Goal: Task Accomplishment & Management: Complete application form

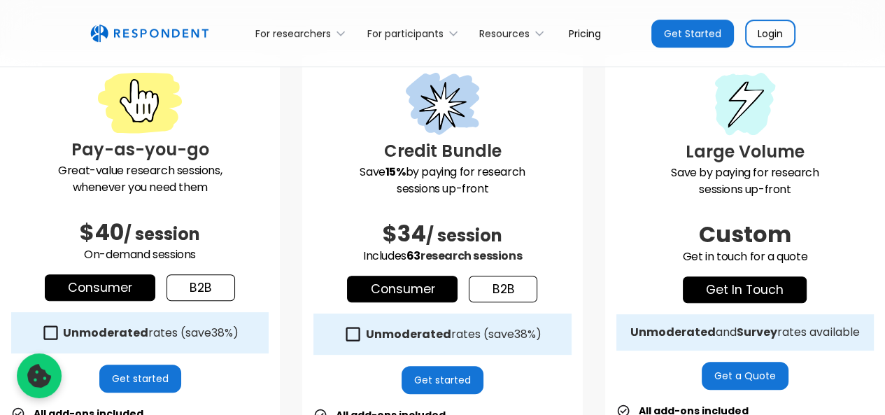
scroll to position [350, 0]
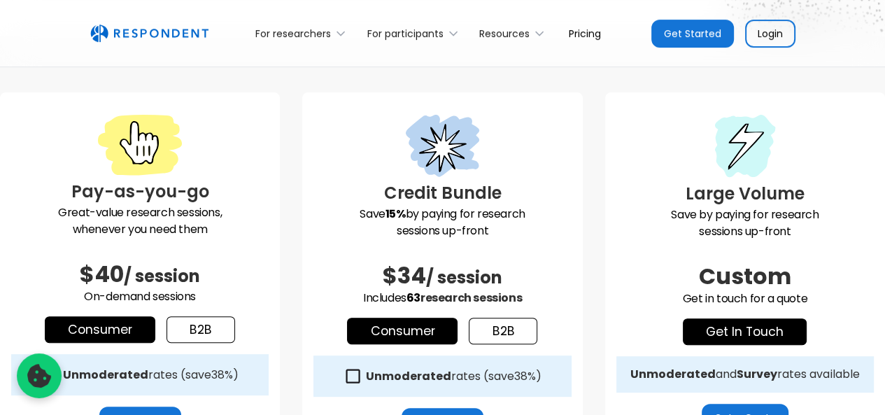
click at [703, 30] on link "Get Started" at bounding box center [693, 34] width 83 height 28
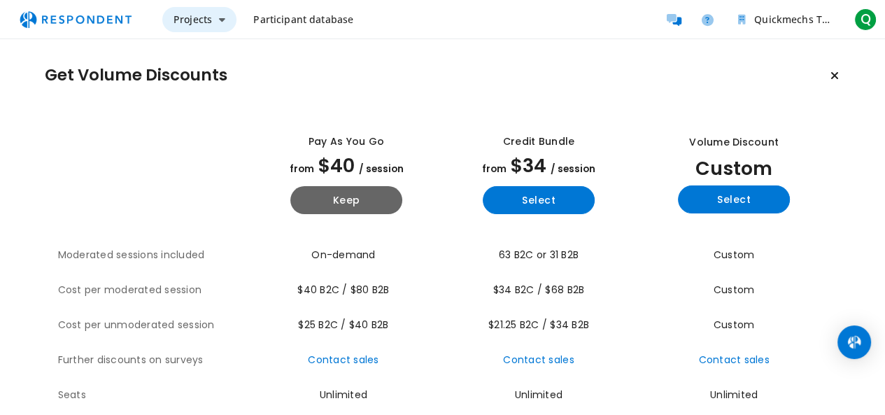
click at [204, 20] on span "Projects" at bounding box center [193, 19] width 38 height 13
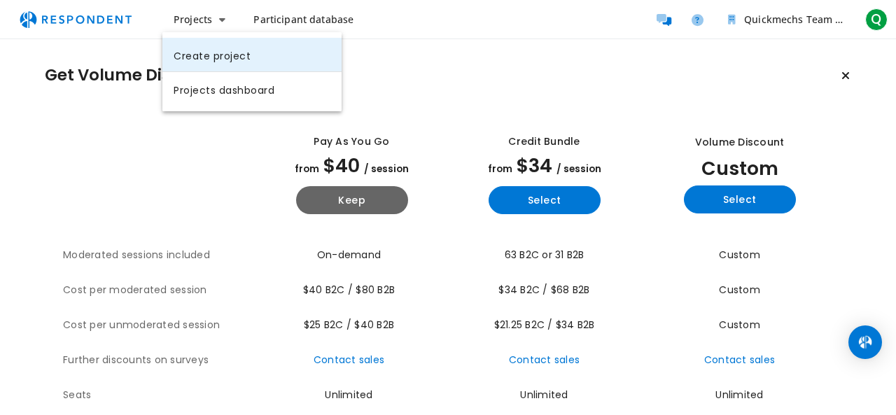
click at [222, 50] on link "Create project" at bounding box center [251, 55] width 179 height 34
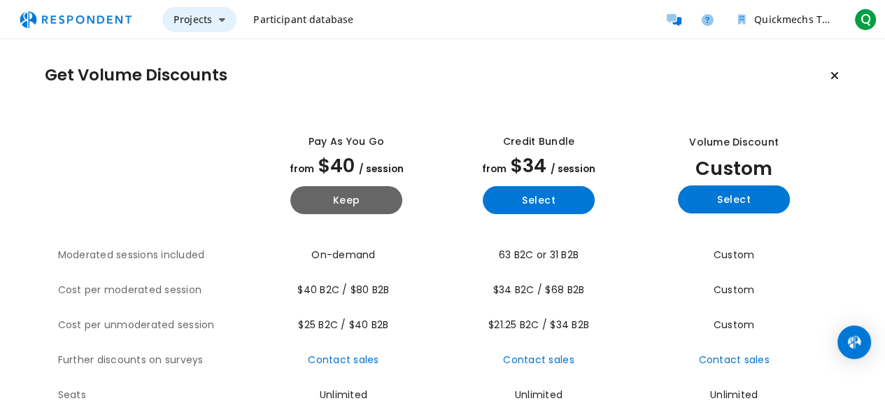
click at [202, 25] on span "Projects" at bounding box center [193, 19] width 38 height 13
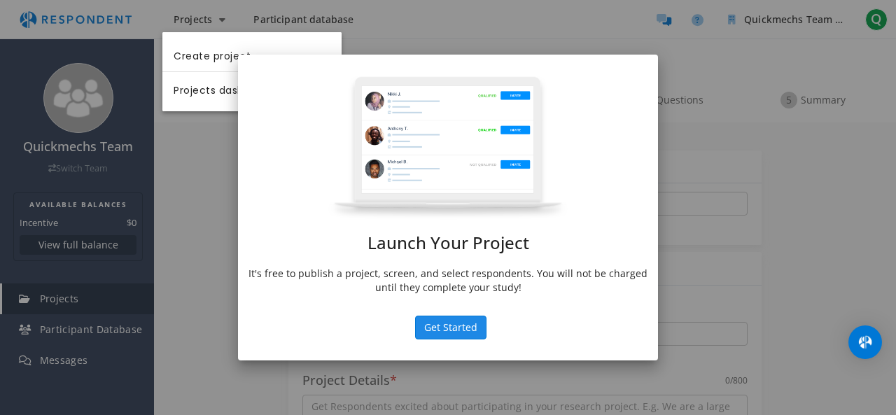
click at [460, 335] on button "Get Started" at bounding box center [450, 328] width 71 height 24
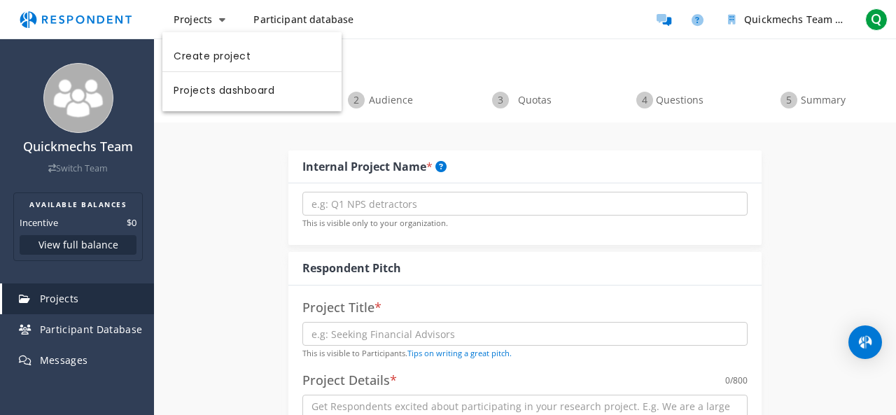
click at [409, 104] on md-backdrop at bounding box center [448, 207] width 896 height 415
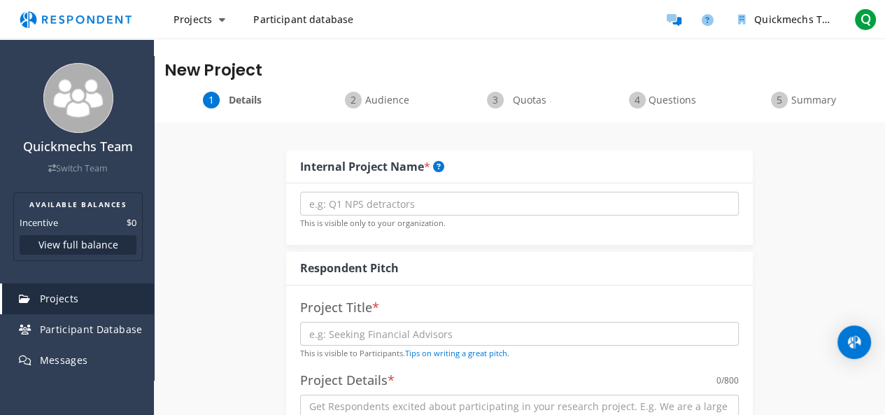
click at [414, 104] on div "Audience" at bounding box center [378, 100] width 142 height 17
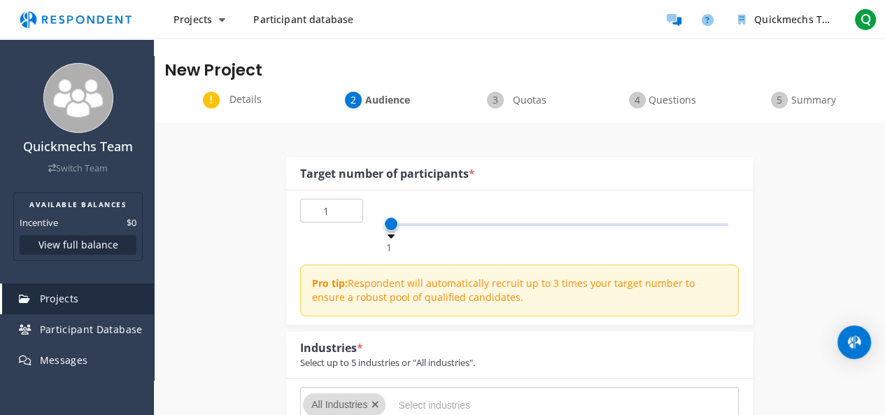
click at [398, 102] on span "Audience" at bounding box center [388, 100] width 46 height 14
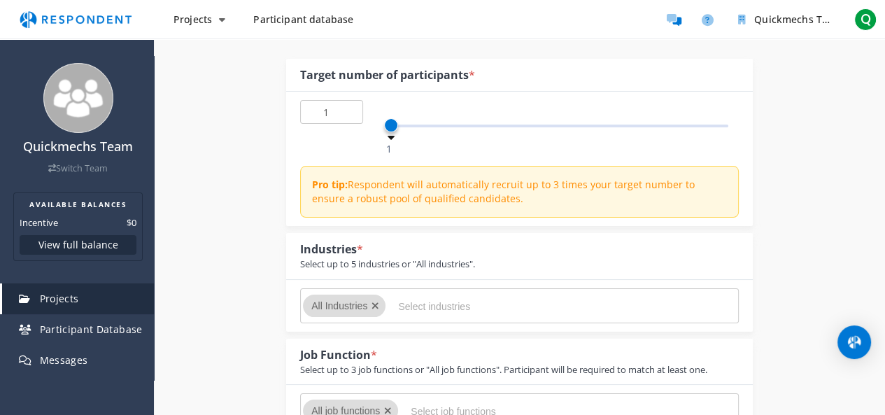
scroll to position [140, 0]
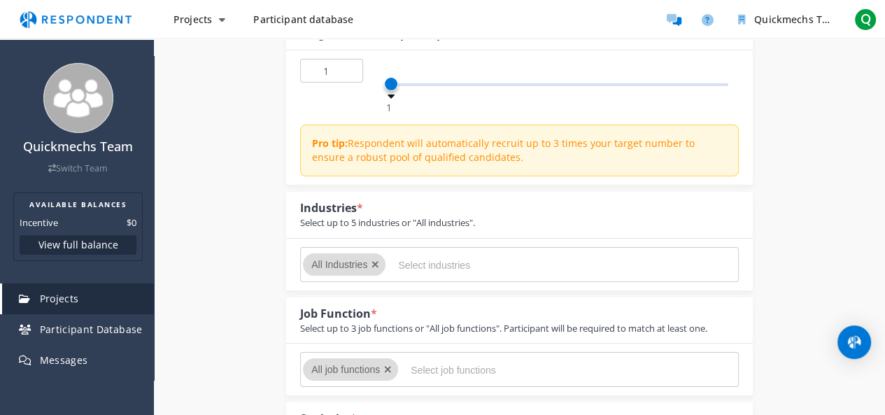
click at [416, 264] on input "Select industries" at bounding box center [503, 265] width 210 height 24
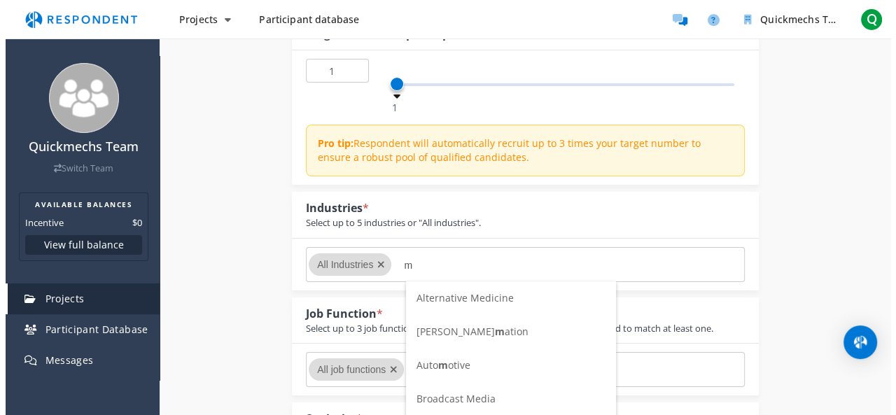
scroll to position [0, 0]
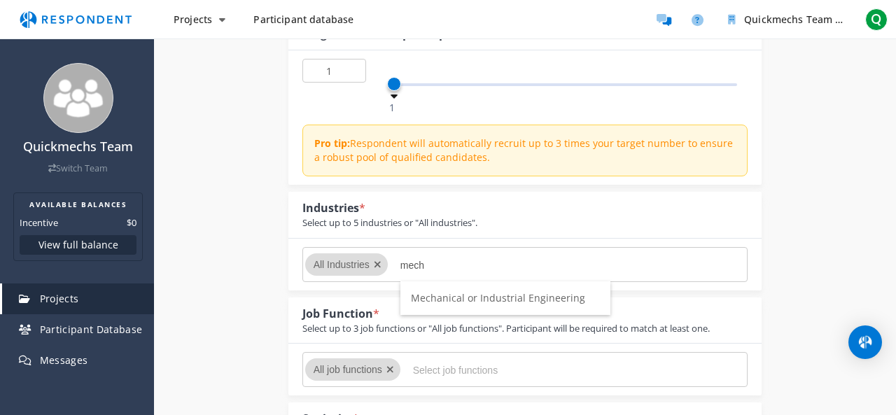
type input "mech"
click at [445, 302] on span "Mechanical or Industrial Engineering" at bounding box center [498, 297] width 174 height 13
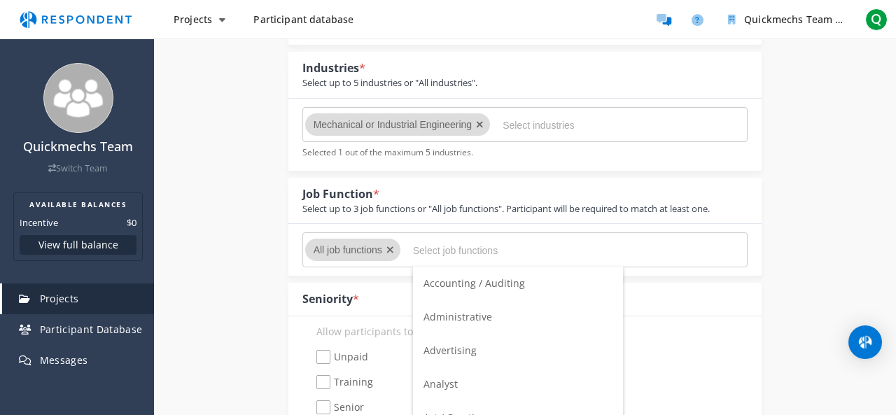
click at [435, 255] on input "Select job functions" at bounding box center [518, 251] width 210 height 24
type input "m"
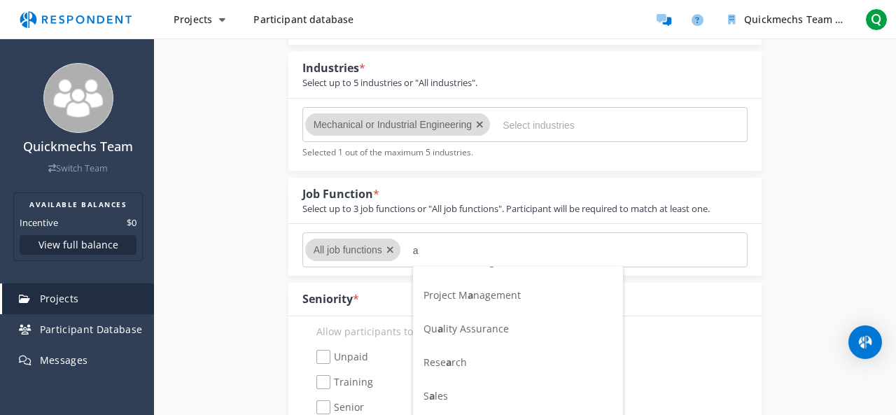
scroll to position [595, 0]
type input "a"
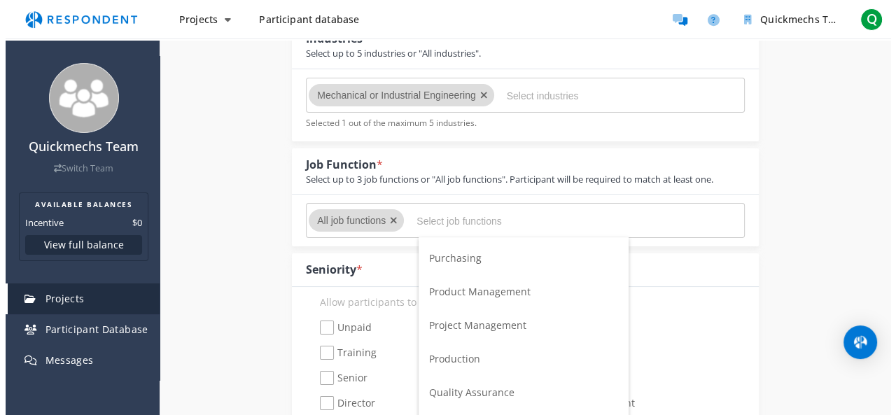
scroll to position [0, 0]
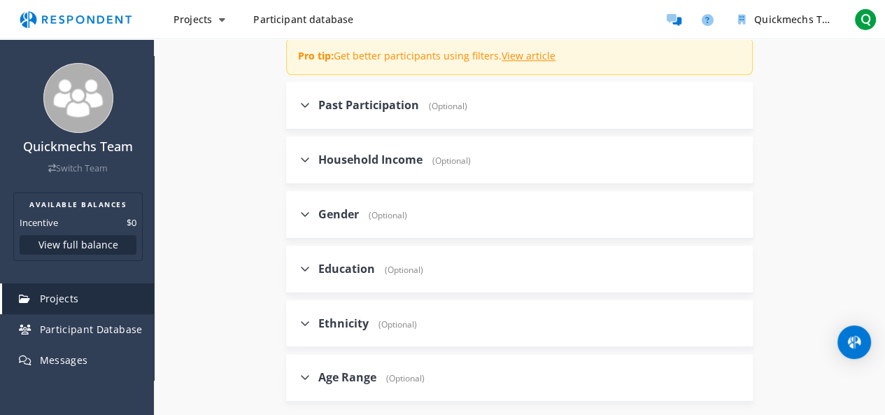
scroll to position [1289, 0]
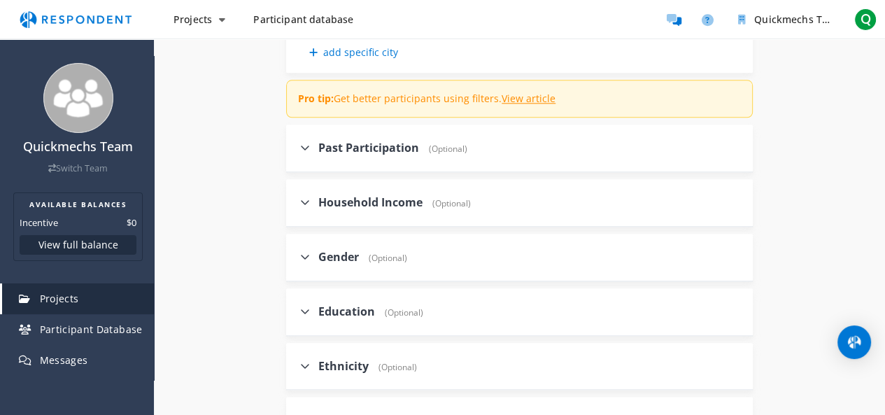
click at [307, 149] on icon at bounding box center [305, 147] width 10 height 11
click at [295, 149] on input "Past Participation (Optional)" at bounding box center [290, 147] width 9 height 9
checkbox input "true"
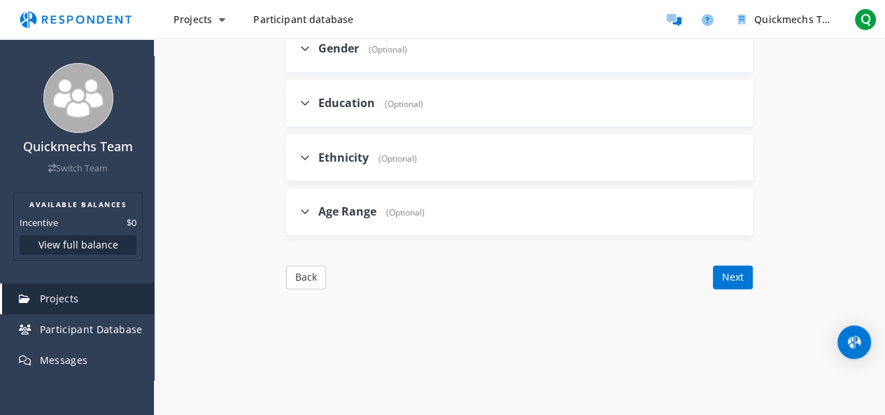
scroll to position [1639, 0]
